Goal: Transaction & Acquisition: Purchase product/service

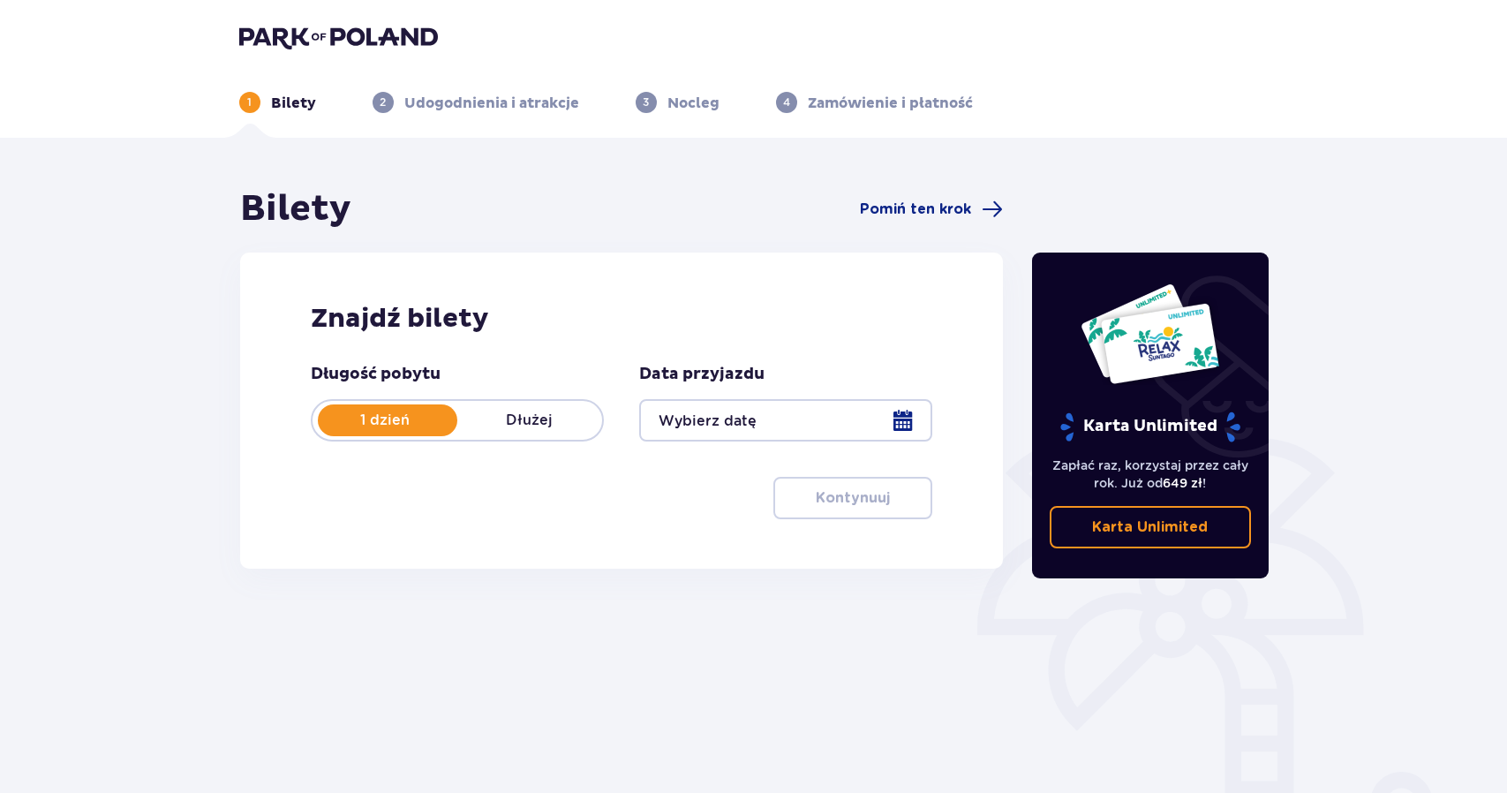
type input "[DATE]"
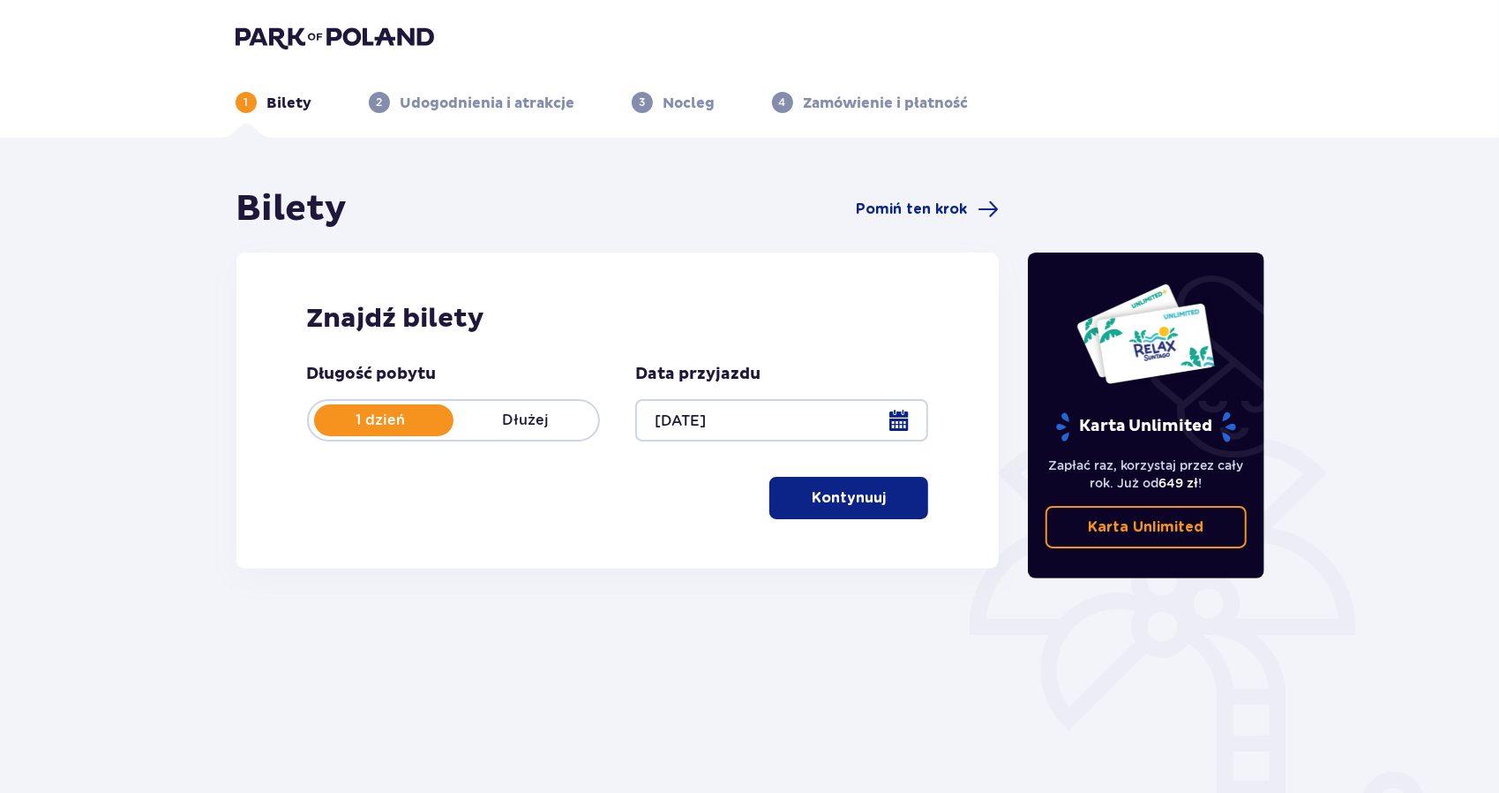
click at [845, 492] on p "Kontynuuj" at bounding box center [849, 497] width 74 height 19
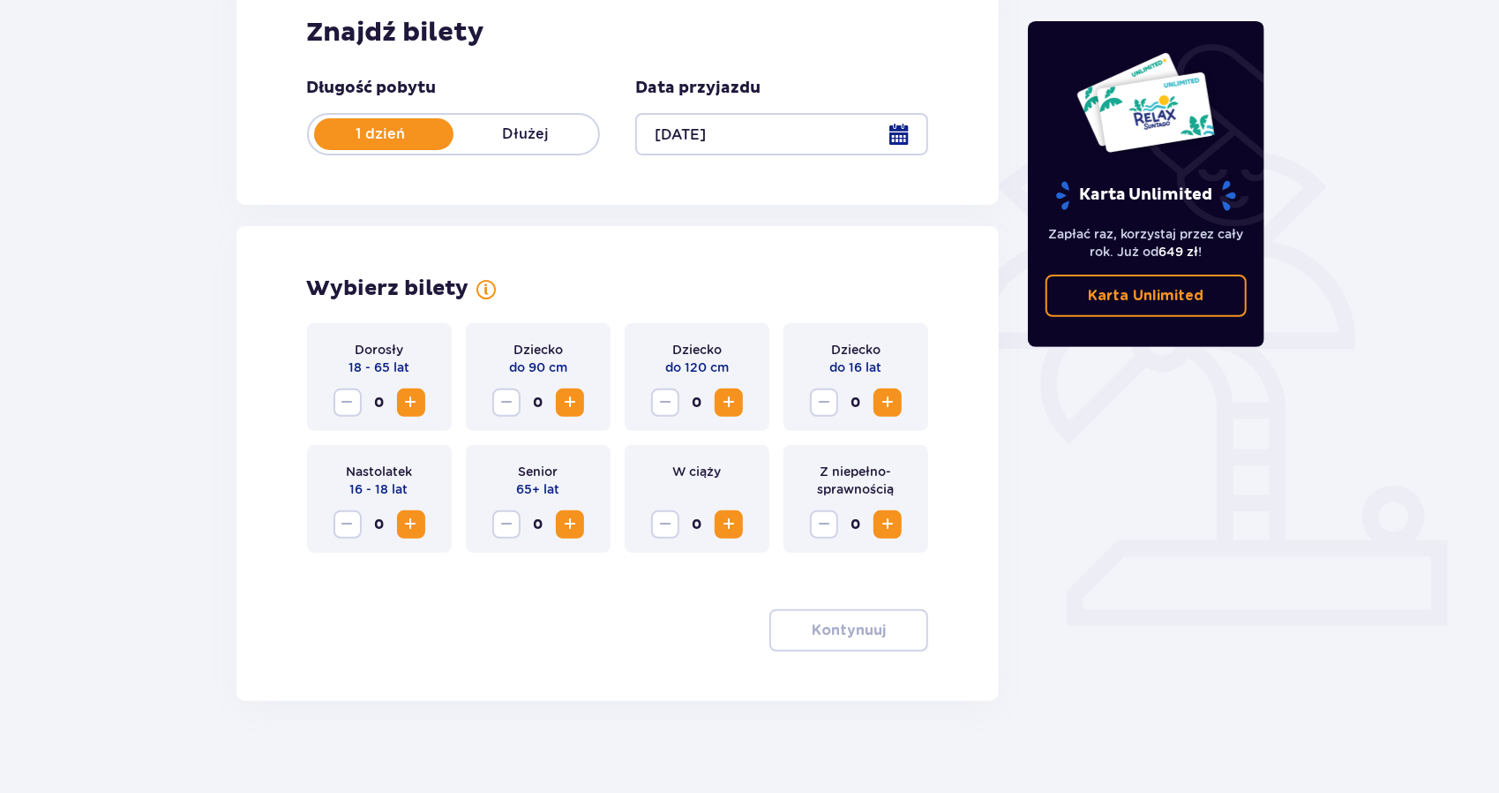
scroll to position [300, 0]
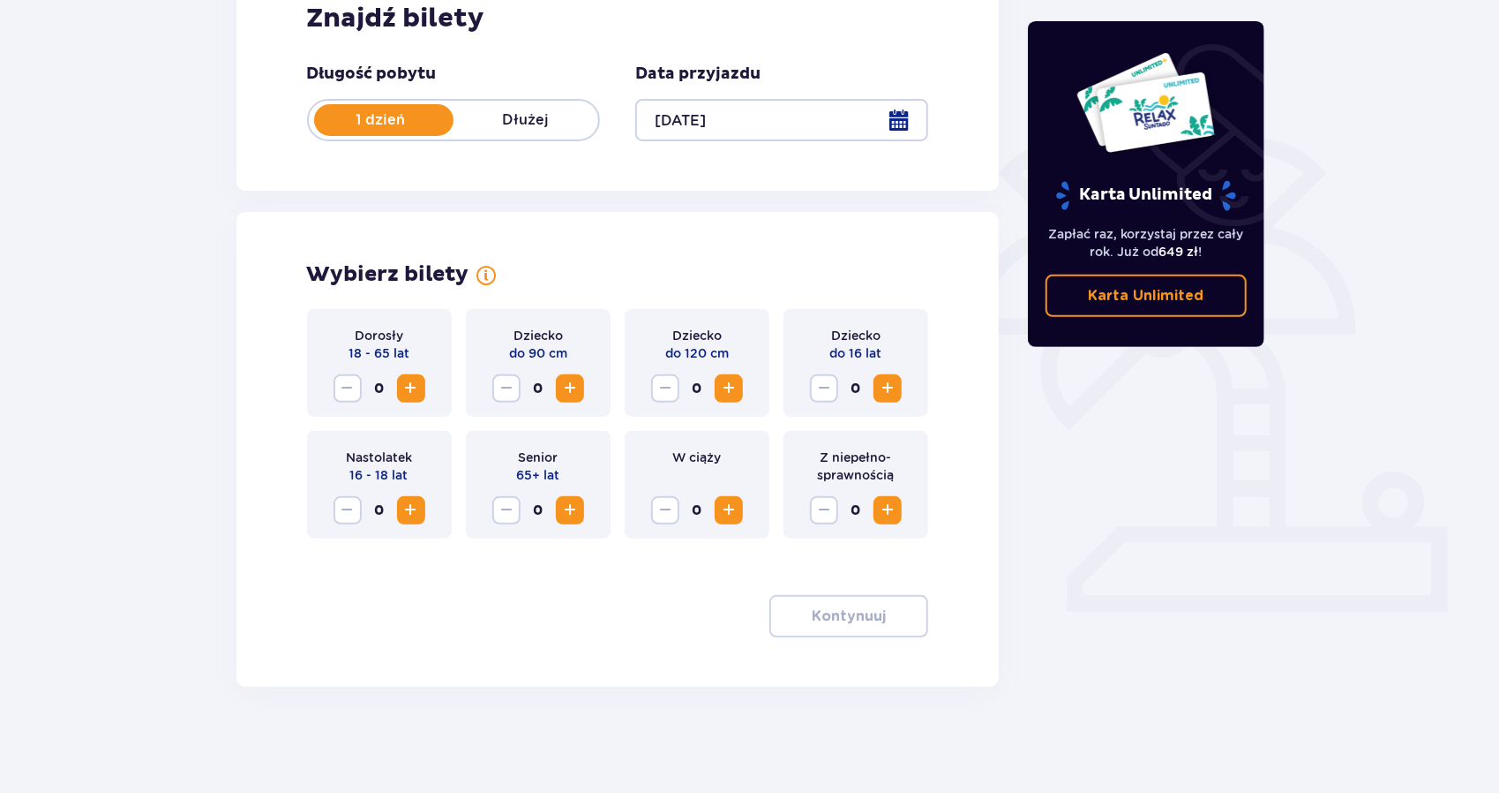
click at [406, 390] on span "Increase" at bounding box center [411, 388] width 21 height 21
click at [849, 607] on p "Kontynuuj" at bounding box center [849, 615] width 74 height 19
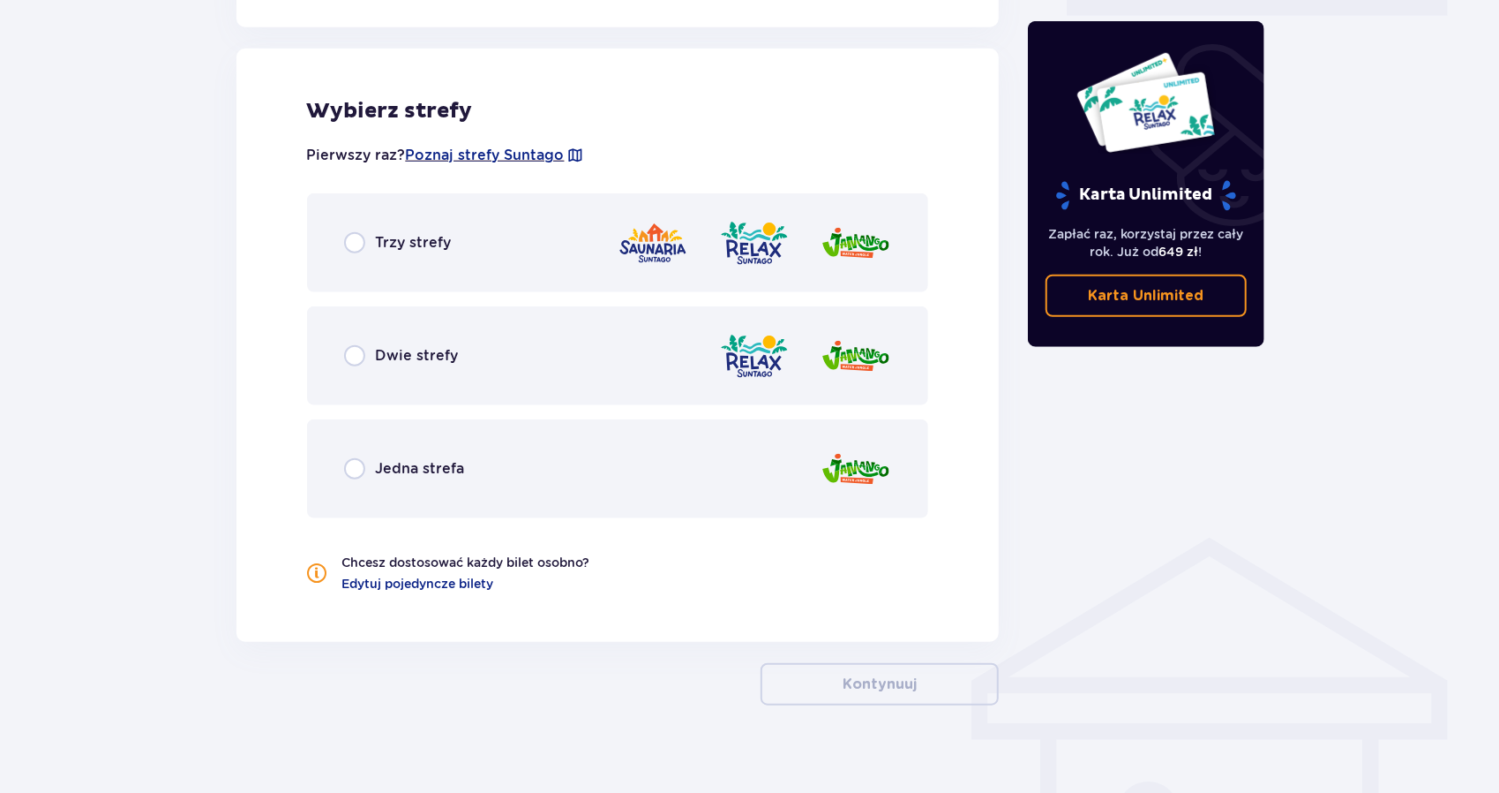
scroll to position [902, 0]
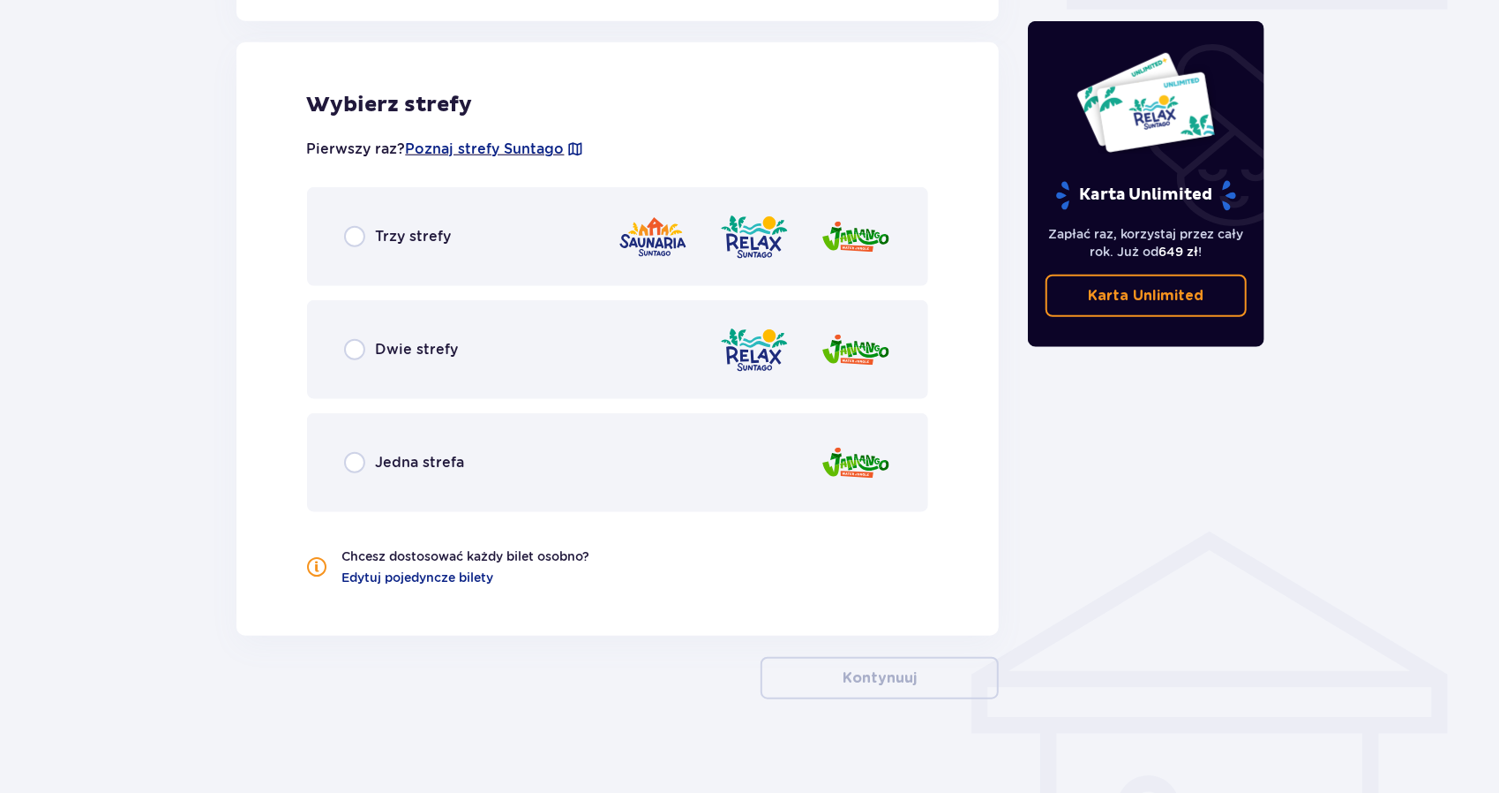
click at [397, 225] on div "Trzy strefy" at bounding box center [618, 236] width 622 height 99
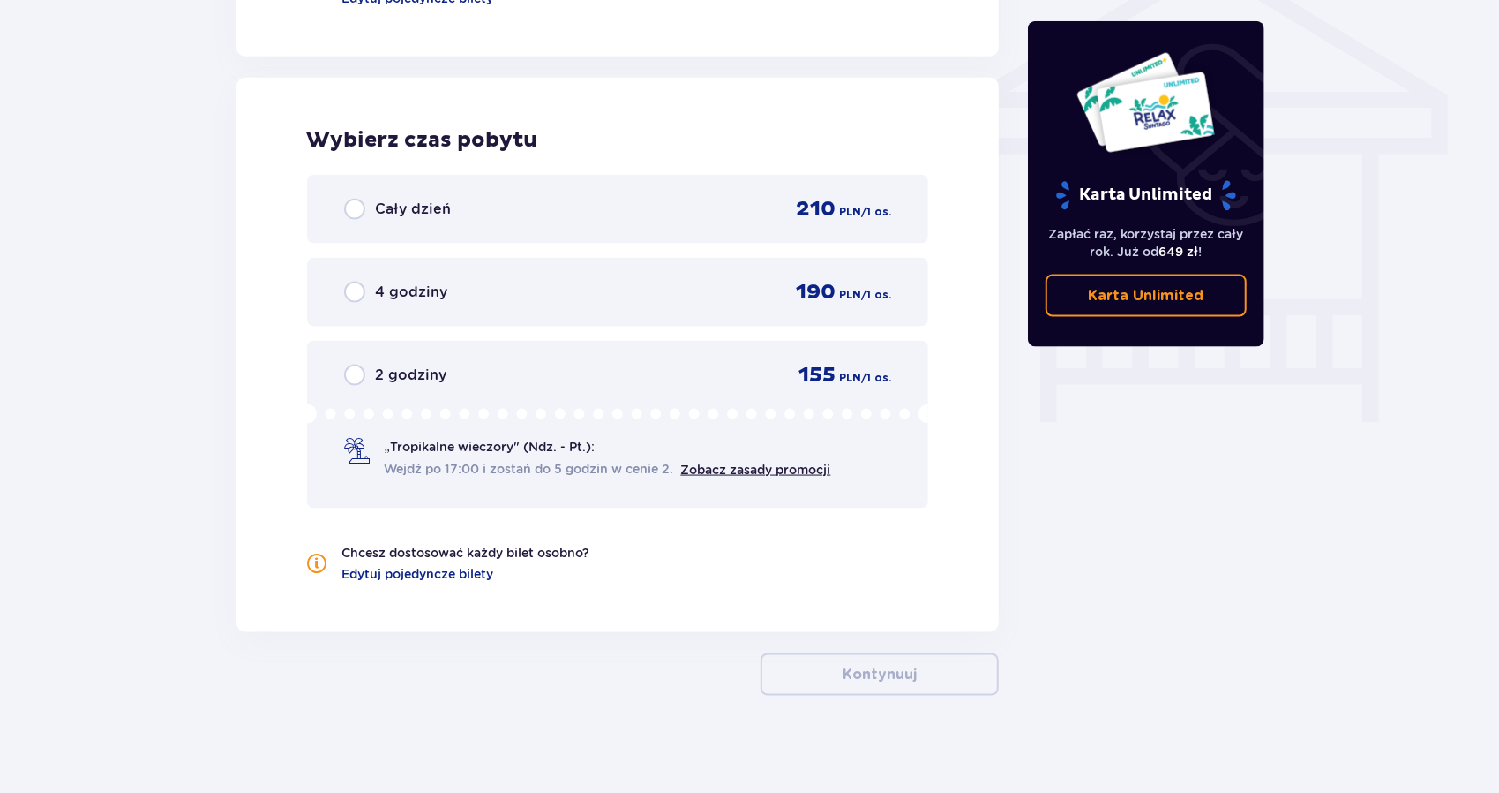
scroll to position [1490, 0]
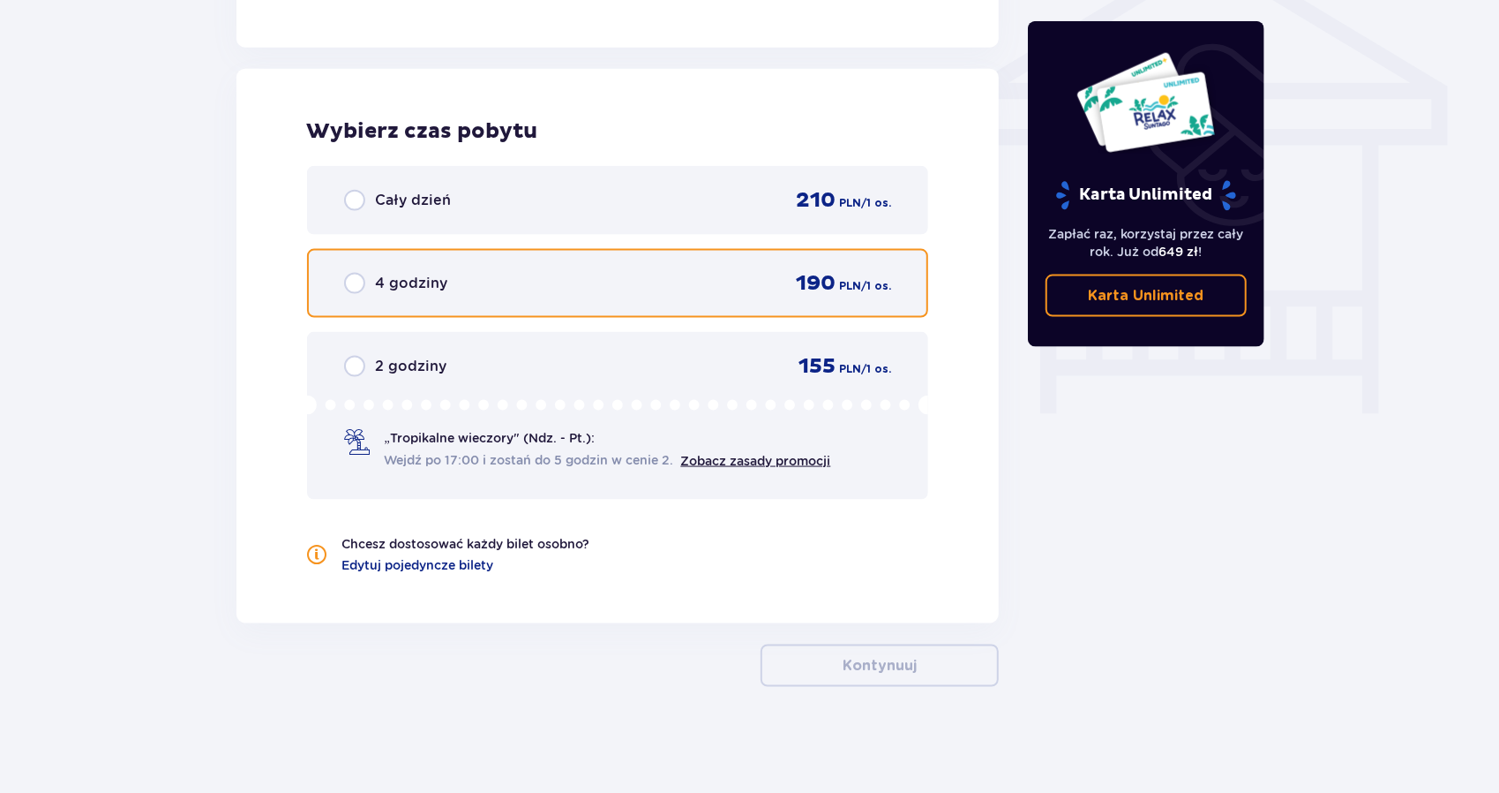
click at [358, 289] on input "radio" at bounding box center [354, 283] width 21 height 21
radio input "true"
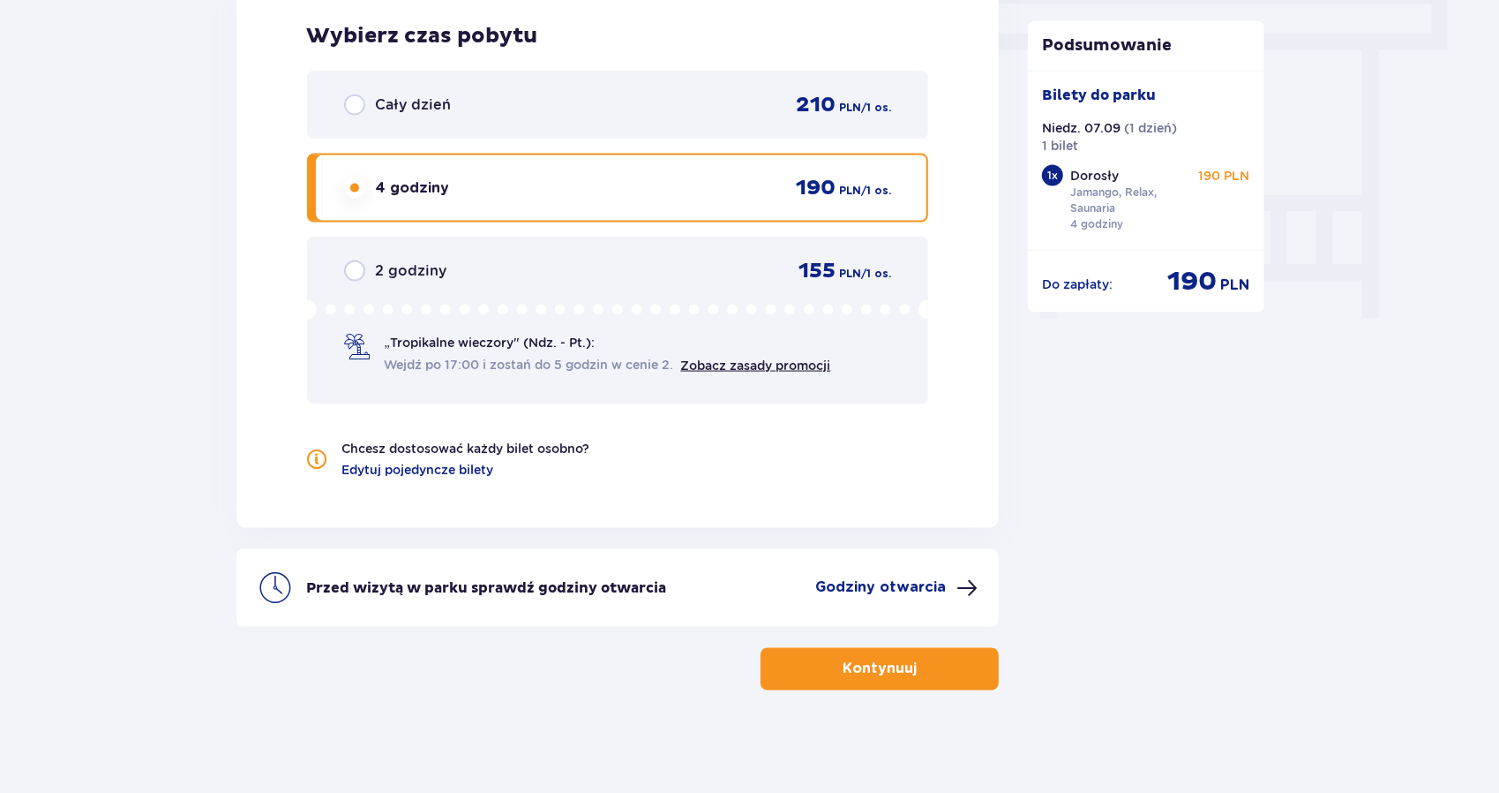
scroll to position [1589, 0]
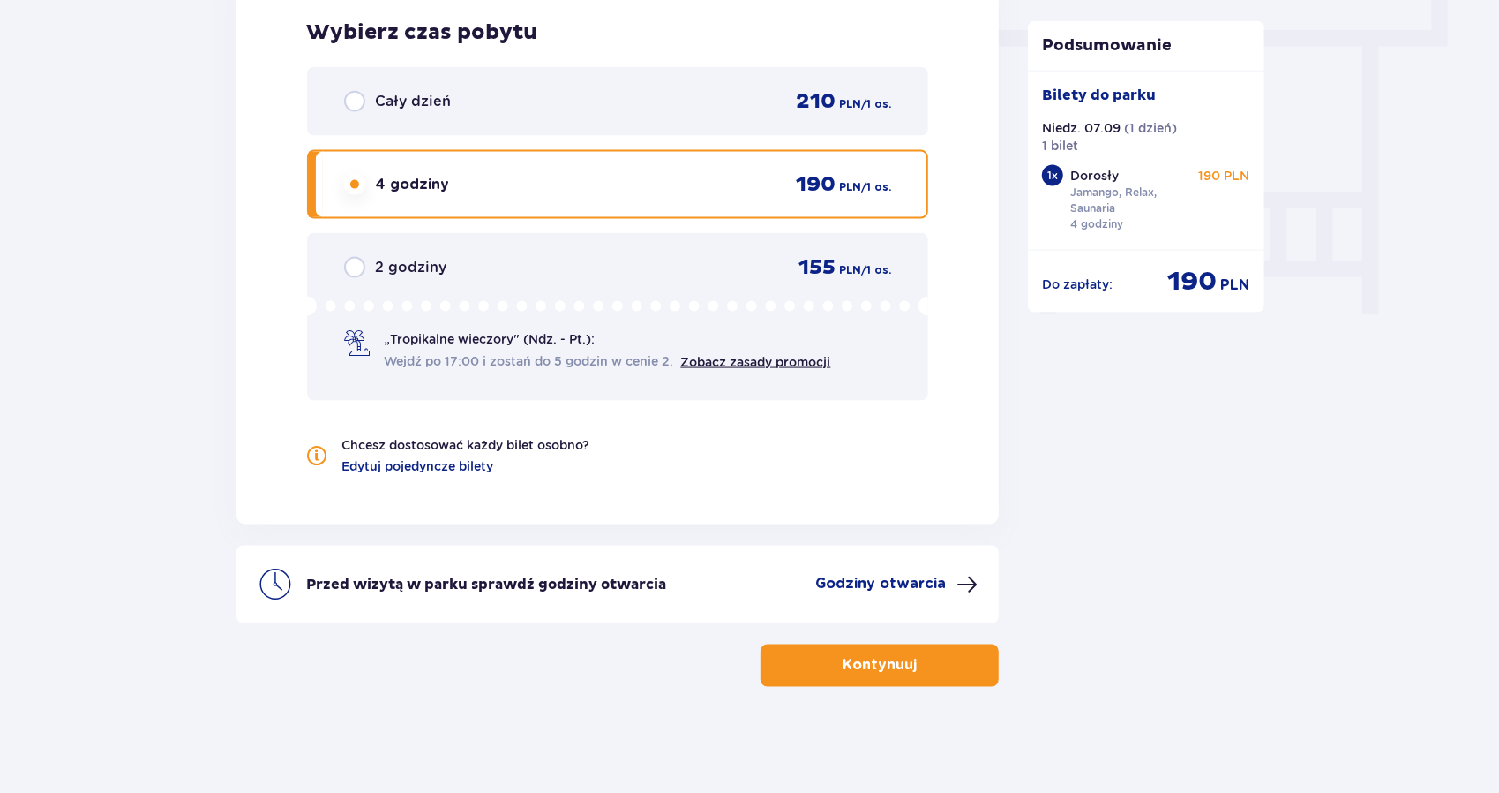
click at [1202, 163] on div "Bilety do [GEOGRAPHIC_DATA]. 07.09 ( 1 dzień ) 1 bilet 1 x Dorosły Jamango, Rel…" at bounding box center [1146, 161] width 208 height 150
click at [1199, 170] on p "190 PLN" at bounding box center [1224, 176] width 51 height 18
click at [1208, 174] on p "190 PLN" at bounding box center [1224, 176] width 51 height 18
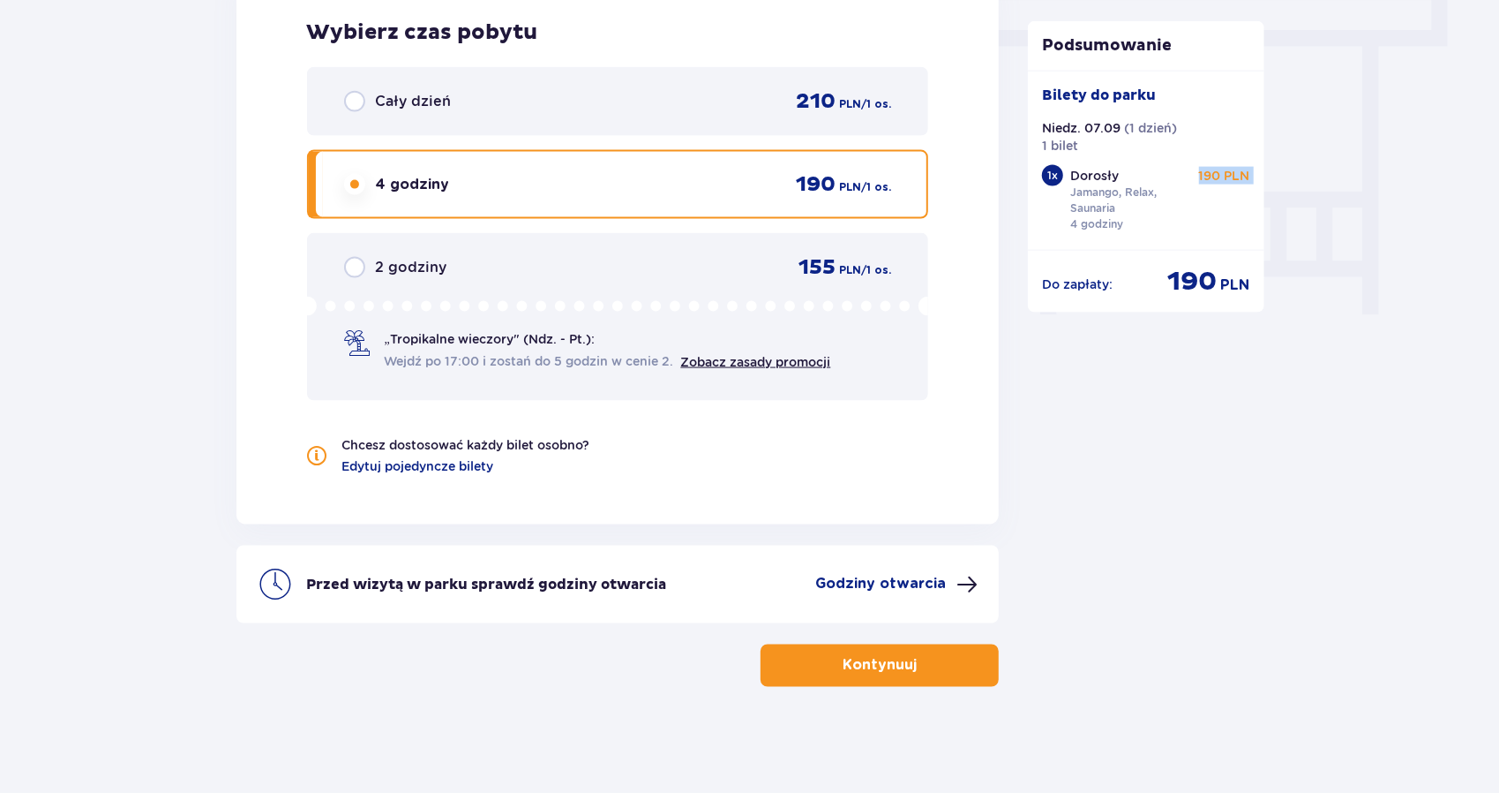
click at [1208, 174] on p "190 PLN" at bounding box center [1224, 176] width 51 height 18
click at [1230, 175] on p "190 PLN" at bounding box center [1224, 176] width 51 height 18
drag, startPoint x: 1208, startPoint y: 170, endPoint x: 1179, endPoint y: 169, distance: 29.2
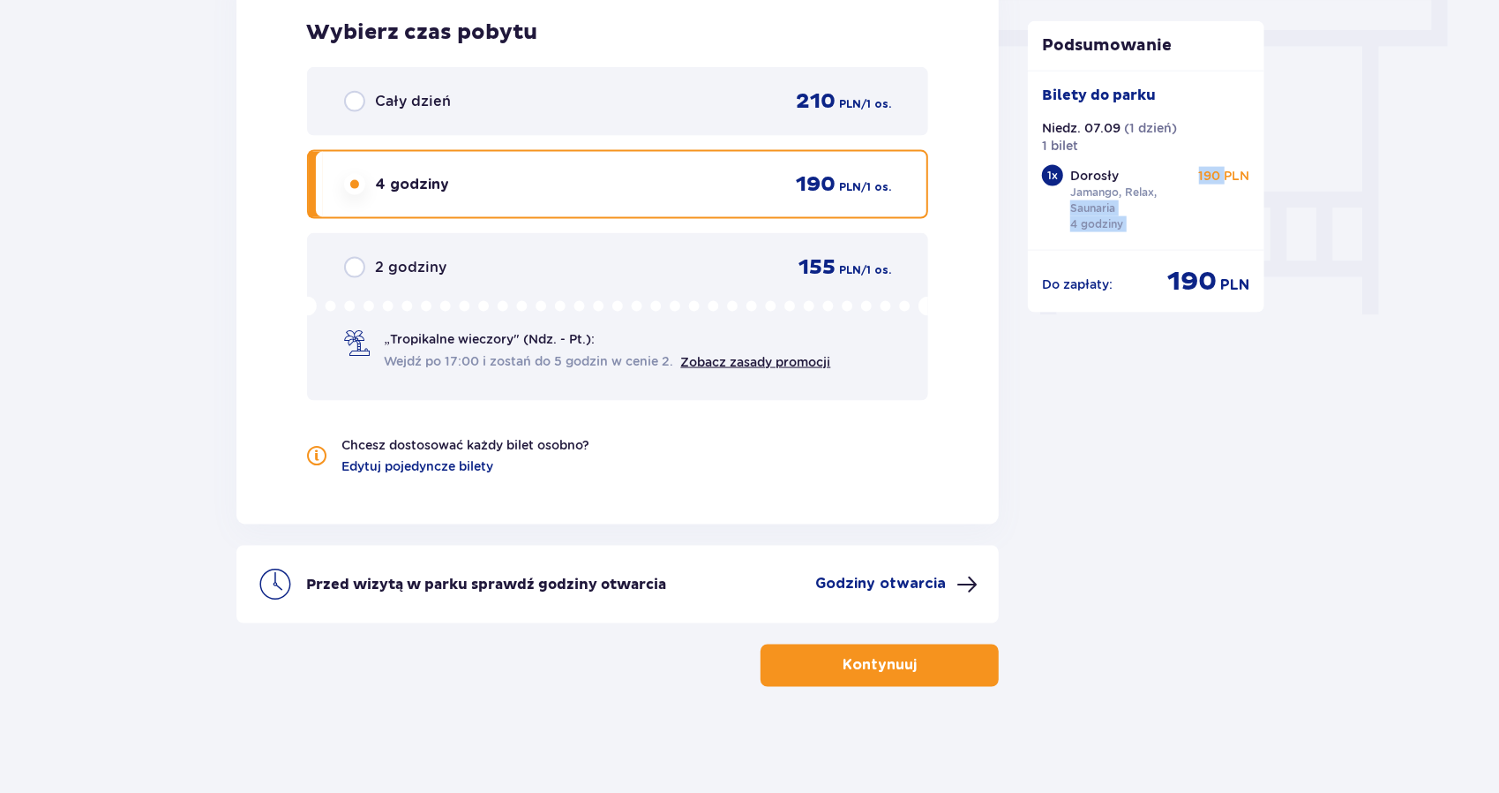
click at [1179, 169] on div "Dorosły Jamango, Relax, Saunaria 4 godziny 190 PLN" at bounding box center [1161, 199] width 180 height 65
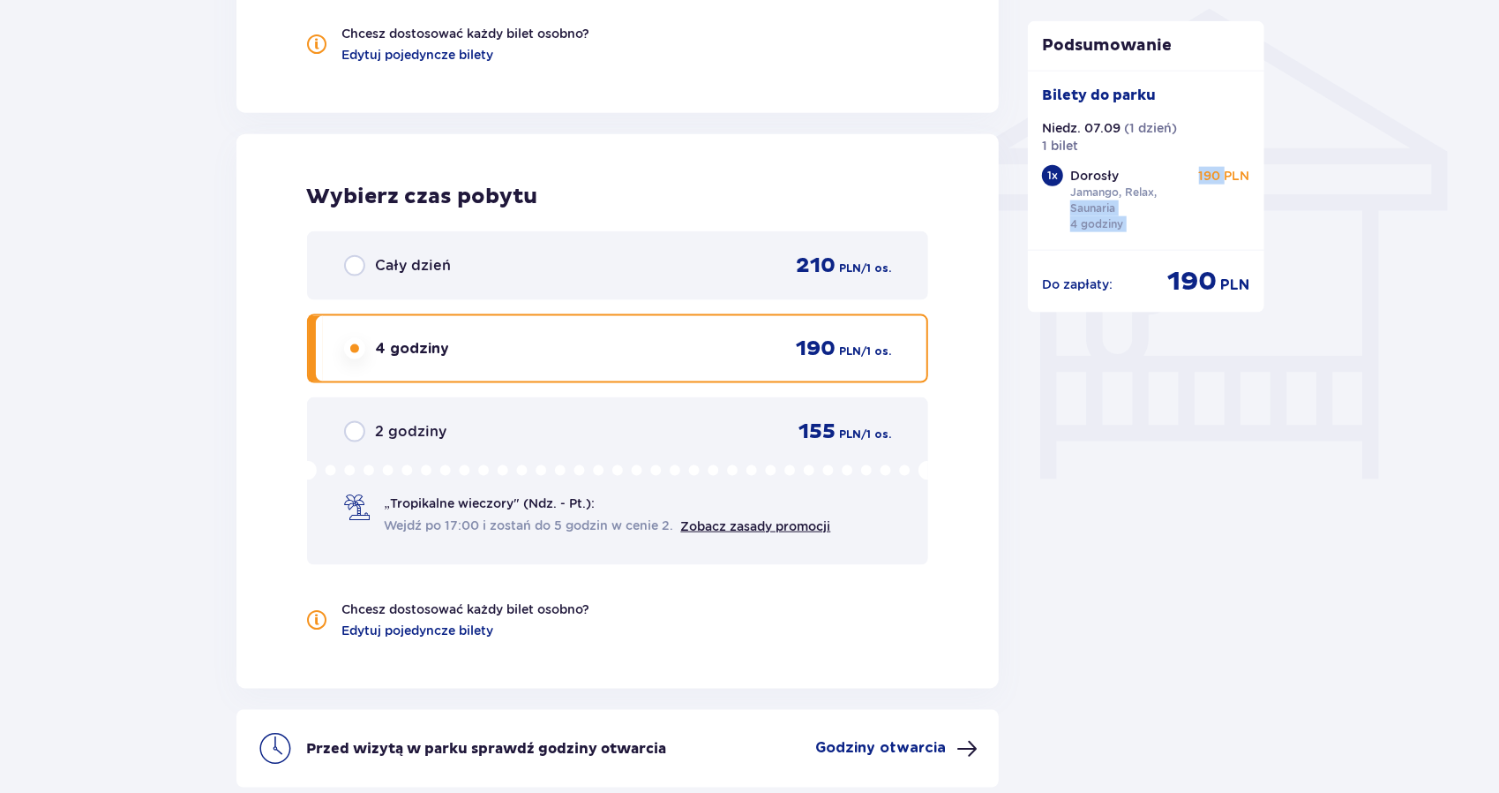
scroll to position [1412, 0]
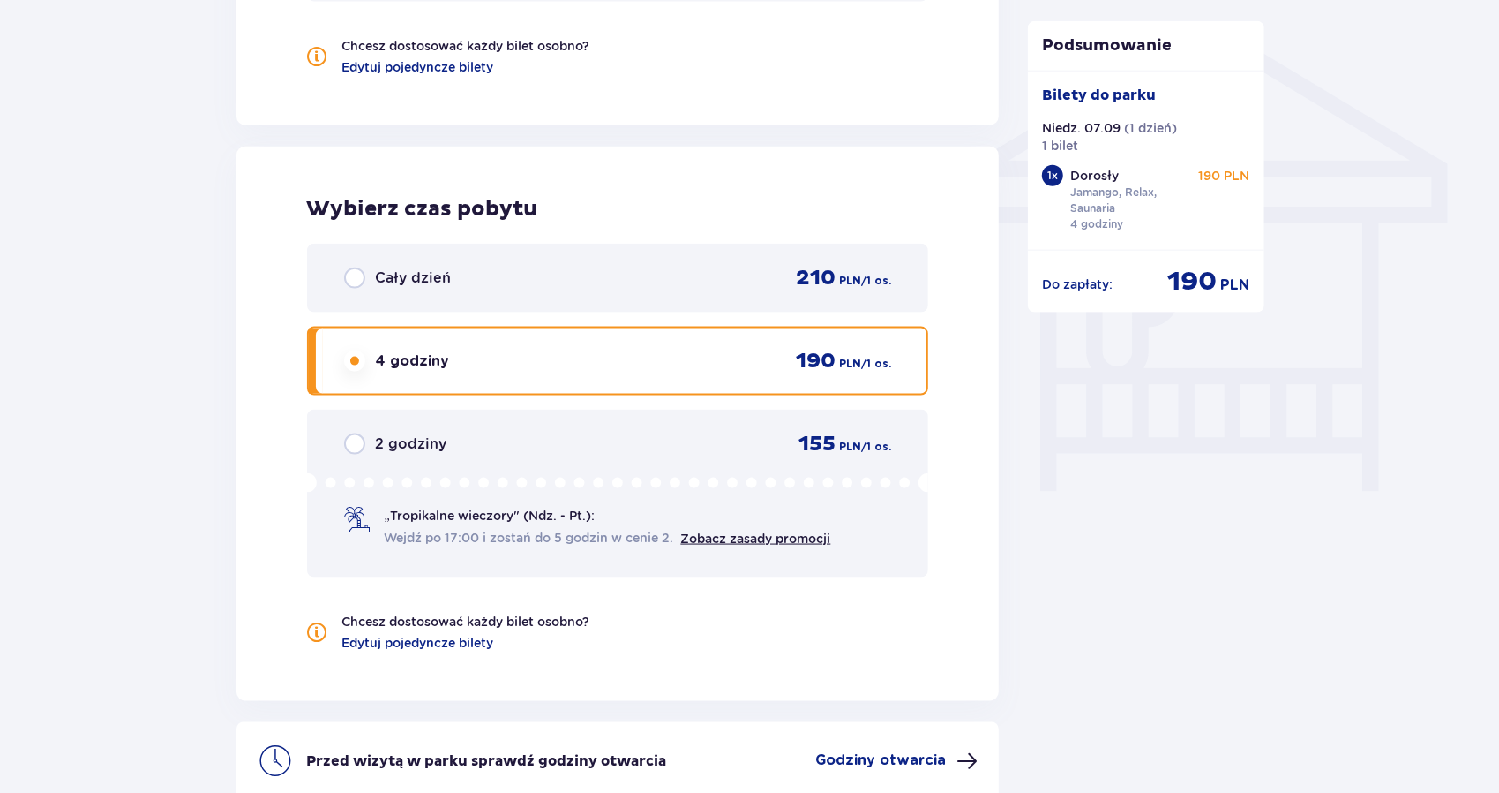
click at [1058, 176] on div "1 x" at bounding box center [1052, 175] width 21 height 21
click at [1100, 202] on p "Jamango, Relax, Saunaria" at bounding box center [1132, 200] width 122 height 32
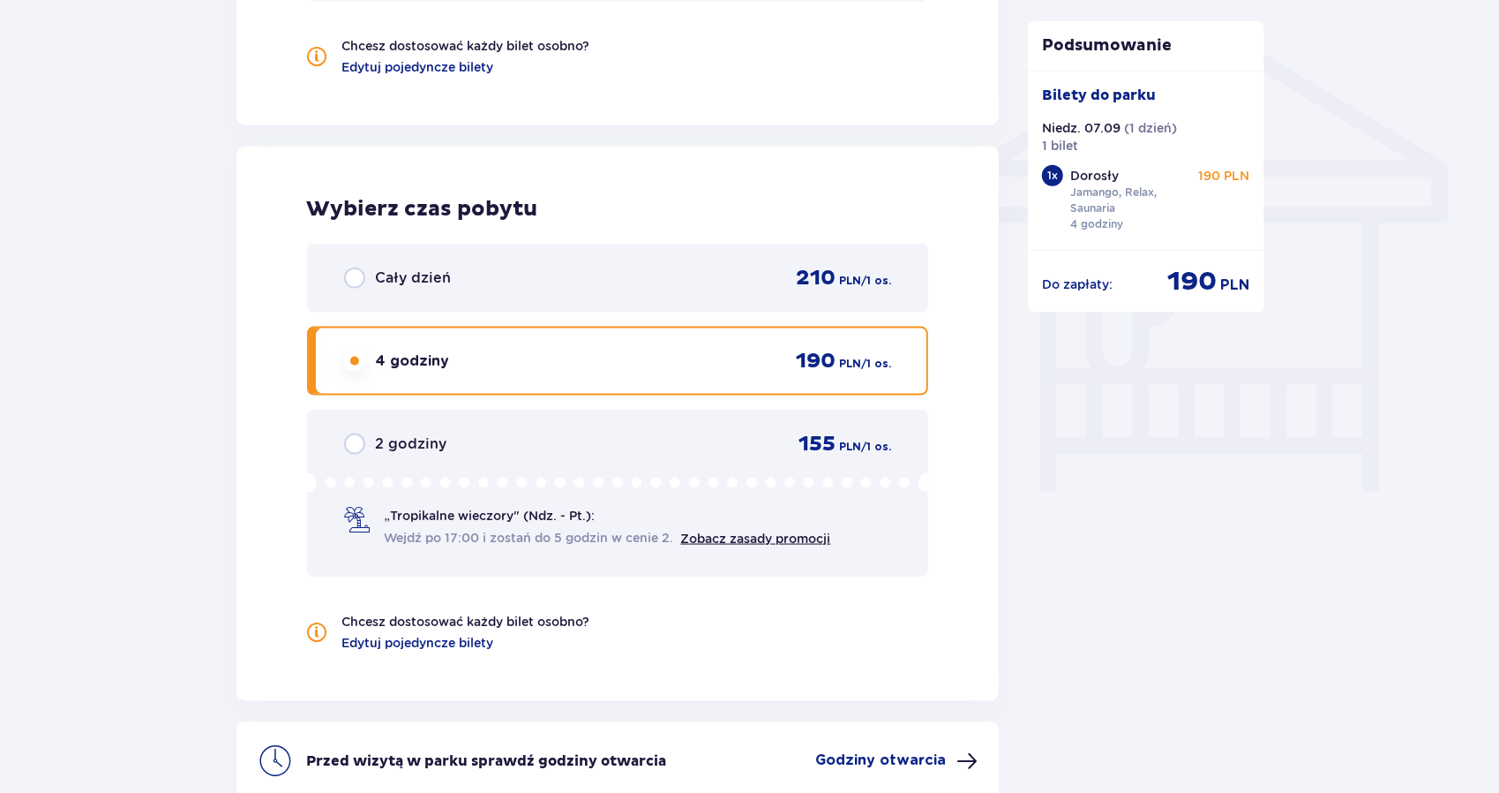
click at [1093, 208] on p "Jamango, Relax, Saunaria" at bounding box center [1132, 200] width 122 height 32
click at [1097, 206] on p "Jamango, Relax, Saunaria" at bounding box center [1132, 200] width 122 height 32
click at [1101, 213] on p "Jamango, Relax, Saunaria" at bounding box center [1132, 200] width 122 height 32
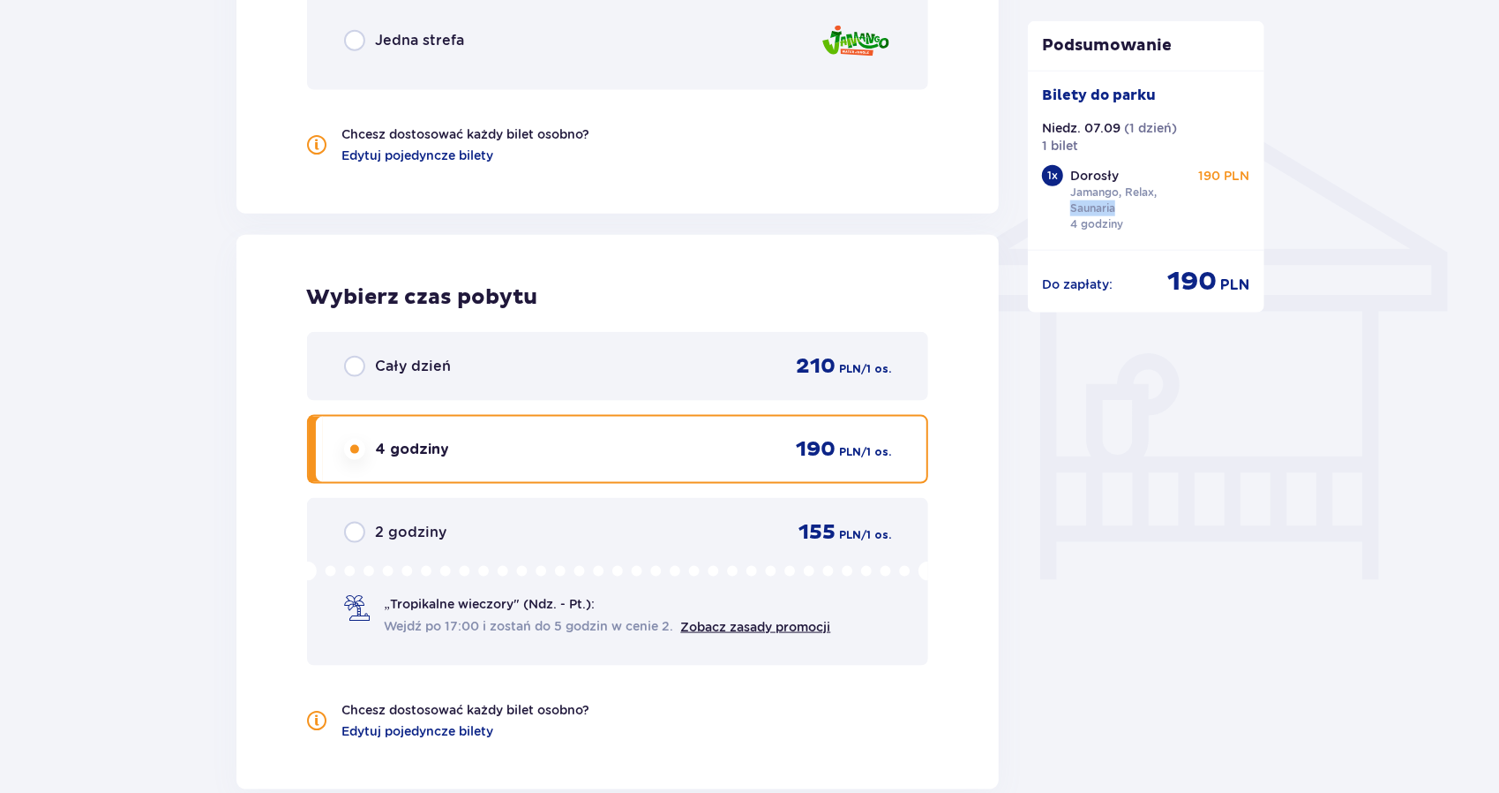
scroll to position [1589, 0]
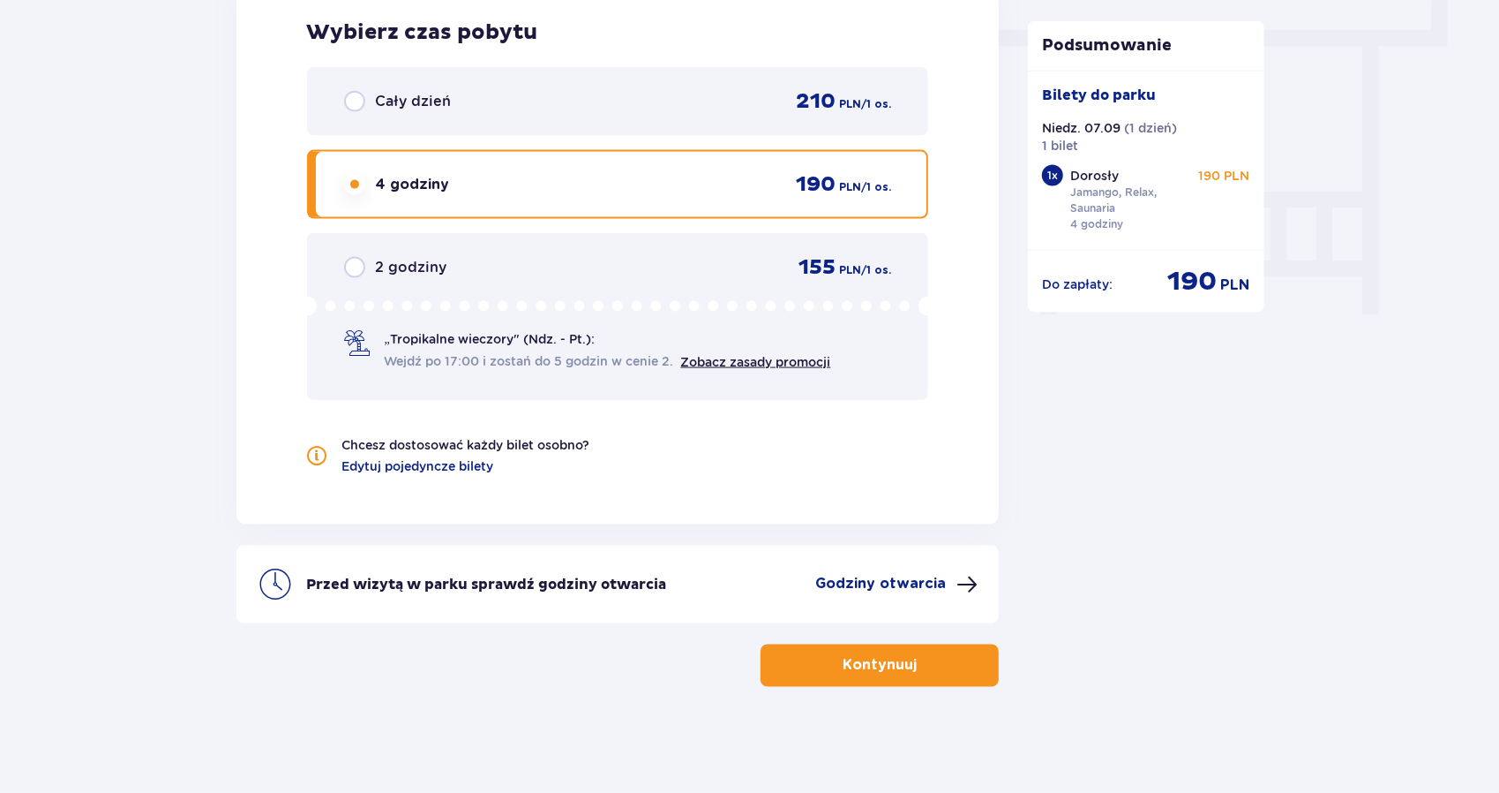
click at [889, 565] on div "Przed wizytą w parku sprawdź godziny otwarcia Godziny otwarcia" at bounding box center [618, 584] width 763 height 78
click at [883, 579] on p "Godziny otwarcia" at bounding box center [880, 583] width 131 height 19
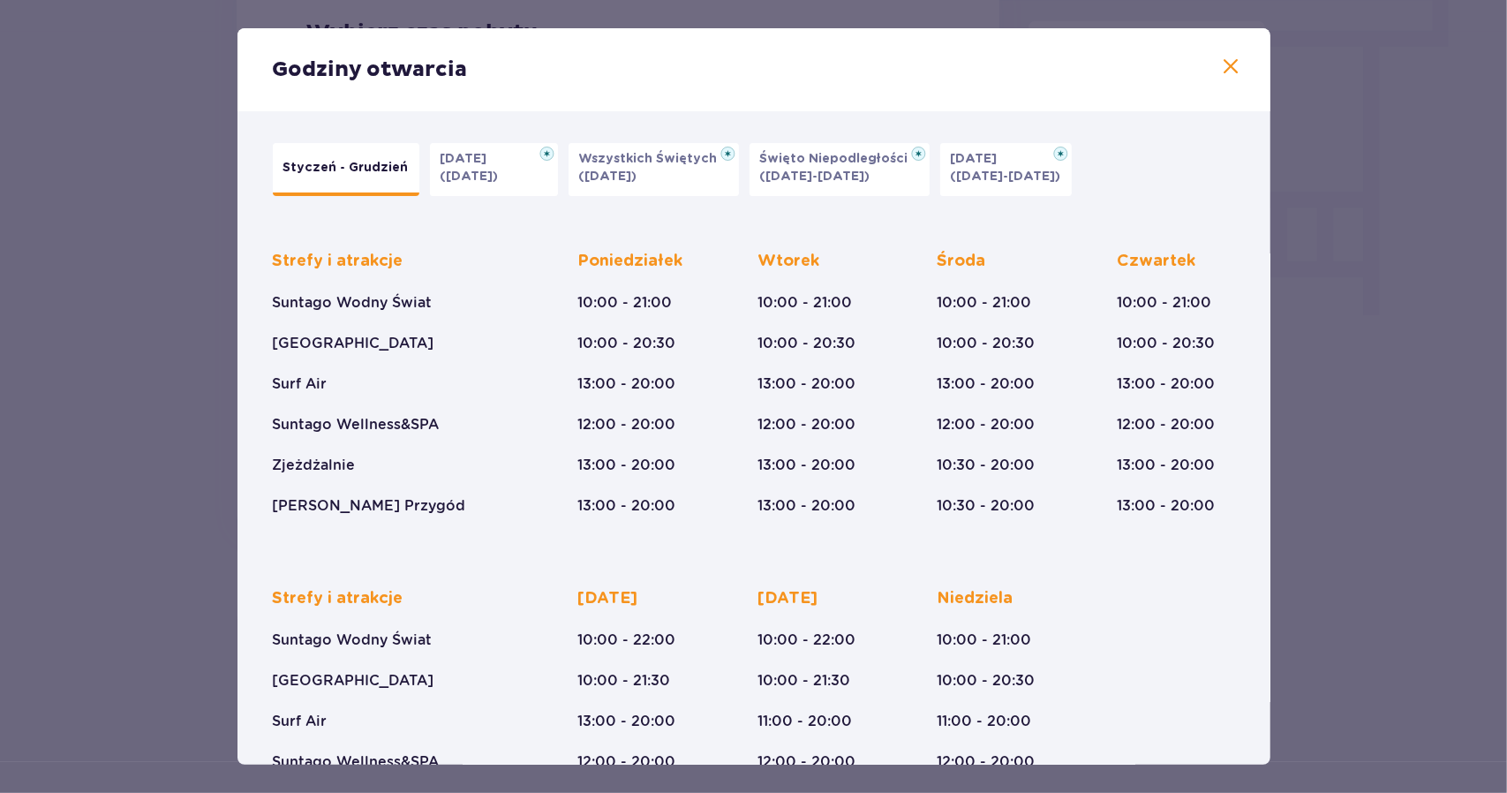
click at [1224, 59] on span at bounding box center [1231, 66] width 21 height 21
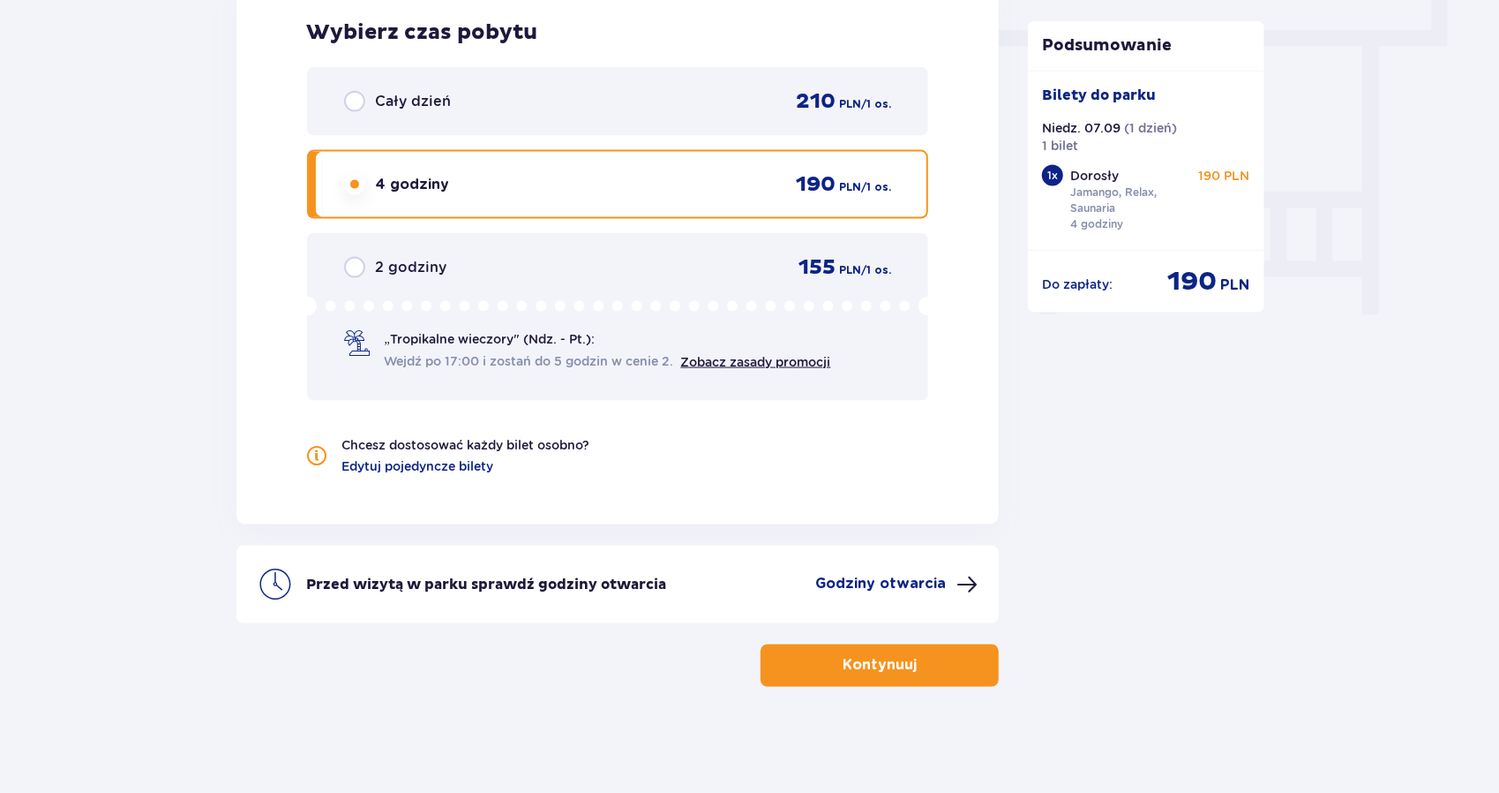
click at [477, 362] on span "Wejdź po 17:00 i zostań do 5 godzin w cenie 2." at bounding box center [529, 361] width 289 height 18
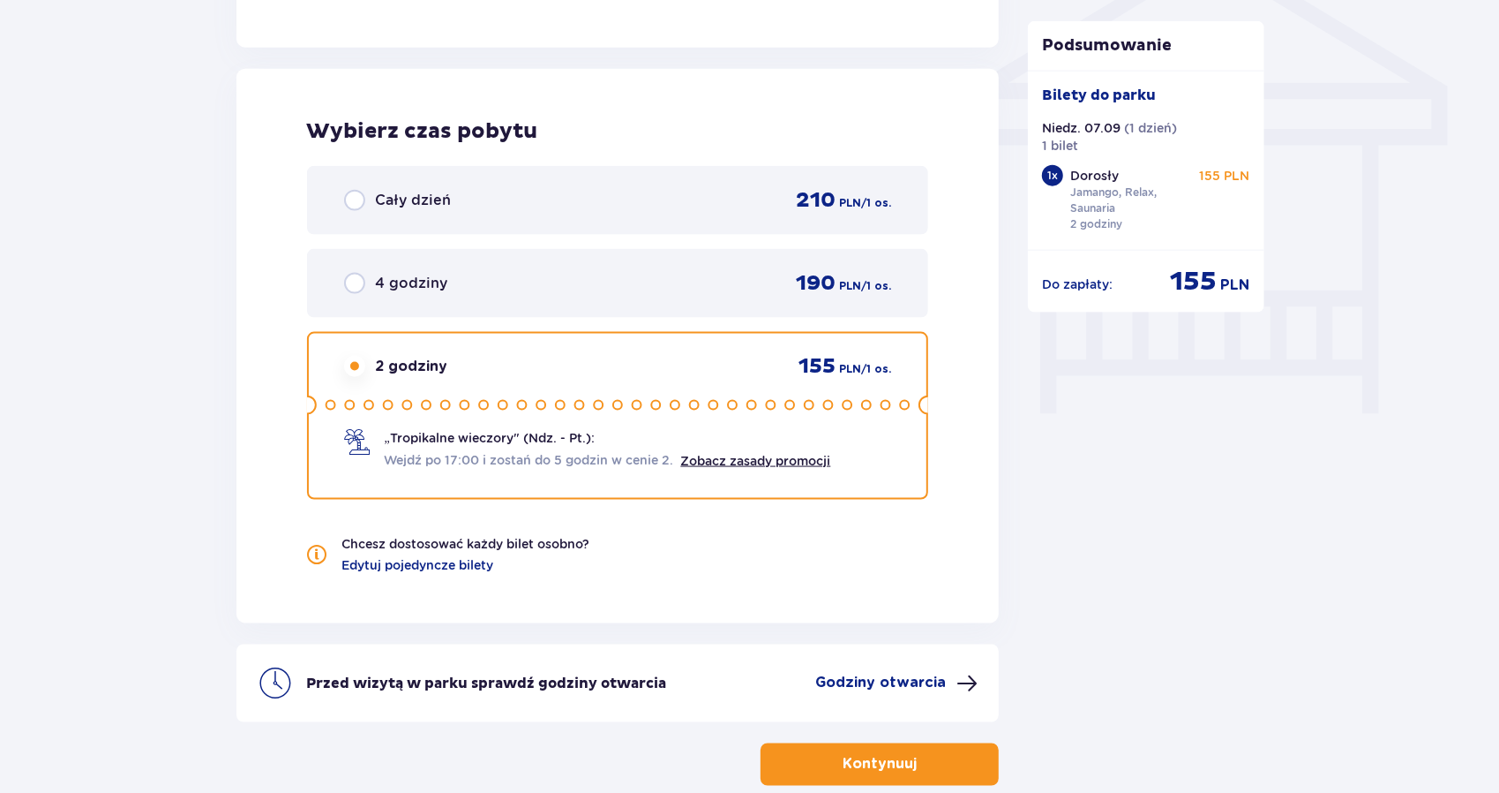
scroll to position [1589, 0]
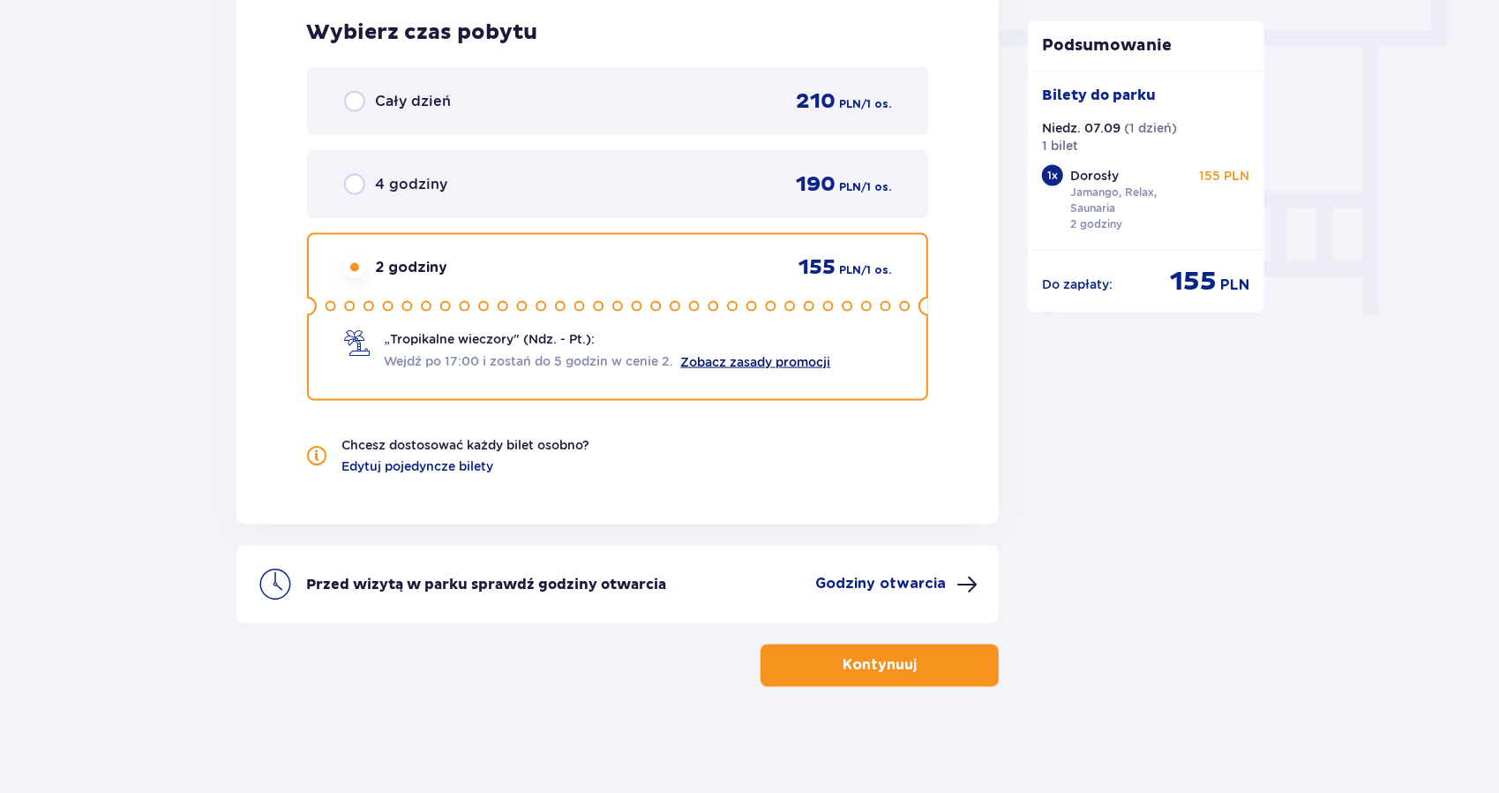
click at [753, 360] on link "Zobacz zasady promocji" at bounding box center [756, 362] width 150 height 14
click at [745, 359] on link "Zobacz zasady promocji" at bounding box center [756, 362] width 150 height 14
